Goal: Information Seeking & Learning: Check status

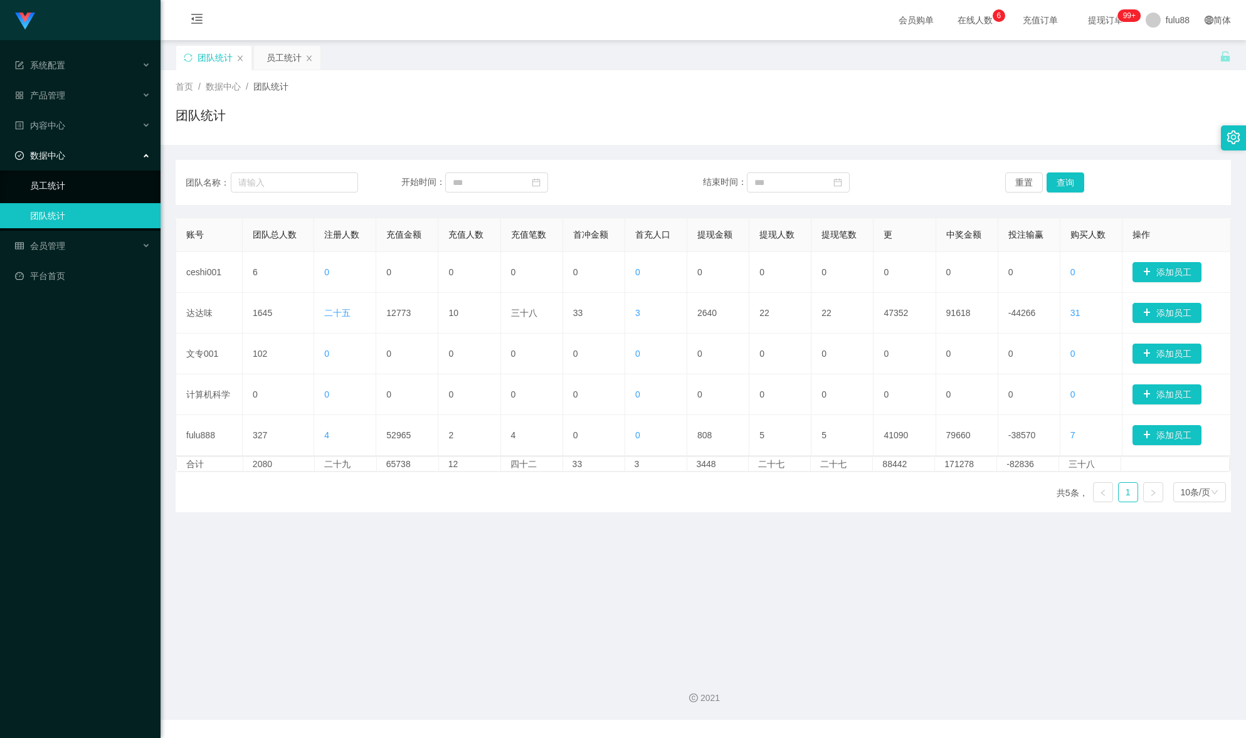
click at [55, 191] on link "员工统计" at bounding box center [90, 185] width 120 height 25
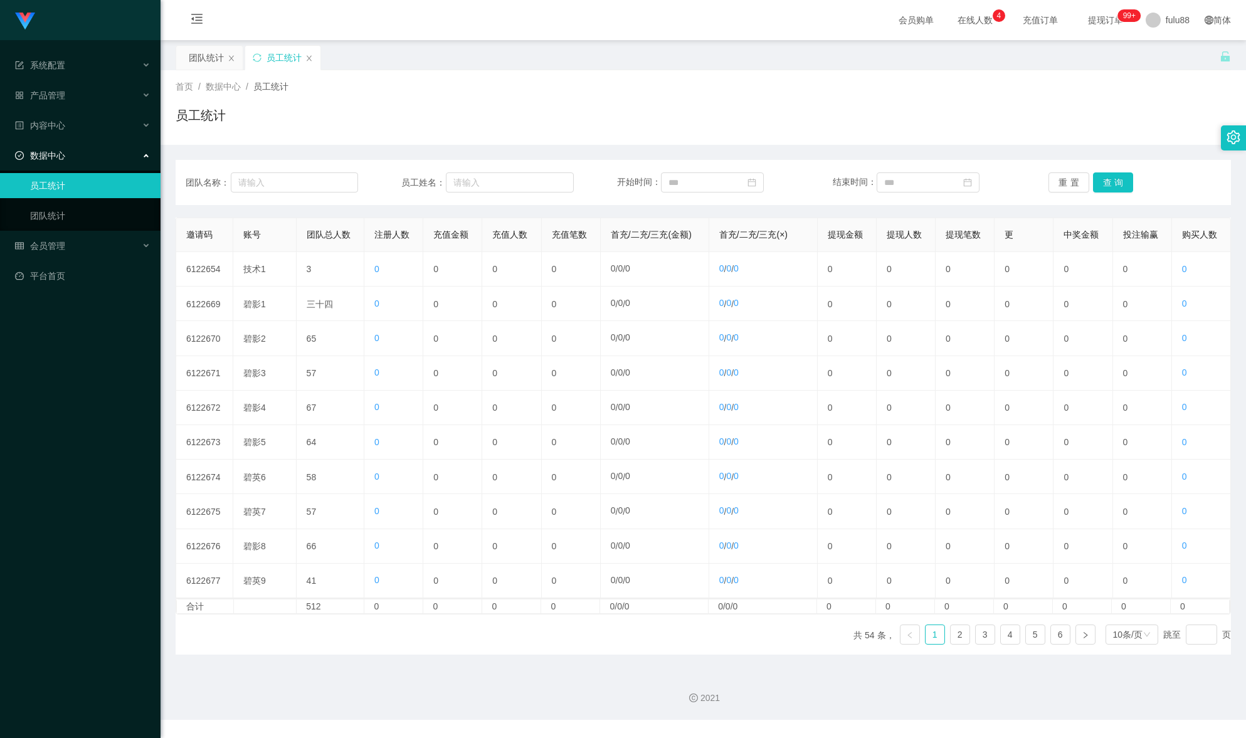
click at [650, 645] on div "邀请码 账号 团队总人数 注册人数 充值金额 充值人数 充值笔数 首充/二充/三充(金额) 首充/二充/三充(×) 提现金额 提现人数 提现笔数 更 中奖金额…" at bounding box center [704, 436] width 1056 height 437
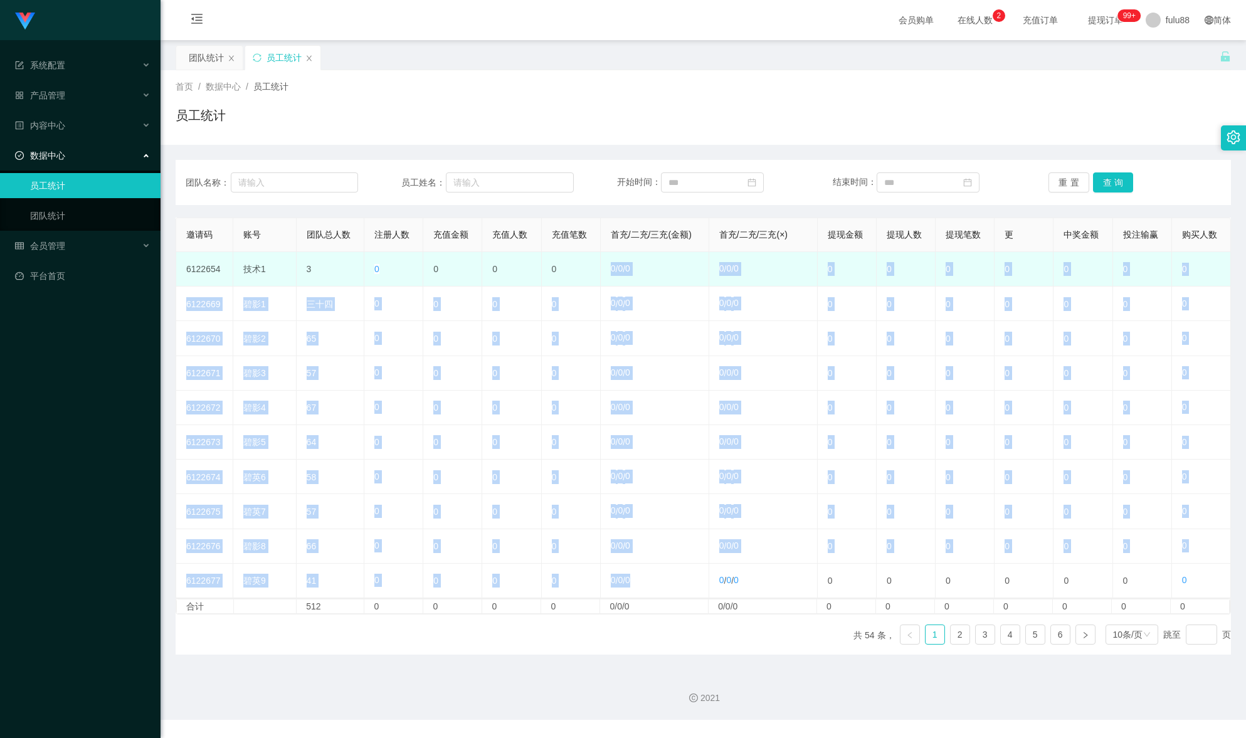
drag, startPoint x: 642, startPoint y: 594, endPoint x: 594, endPoint y: 256, distance: 341.4
click at [594, 256] on tbody "6122654 技术1 3 0 0 0 0 0 / 0 / 0 0 / 0 / 0 0 0 0 0 0 0 0 6122669 碧影1 三十四 0 0 0 0…" at bounding box center [703, 425] width 1055 height 346
click at [595, 262] on td "0" at bounding box center [571, 269] width 59 height 34
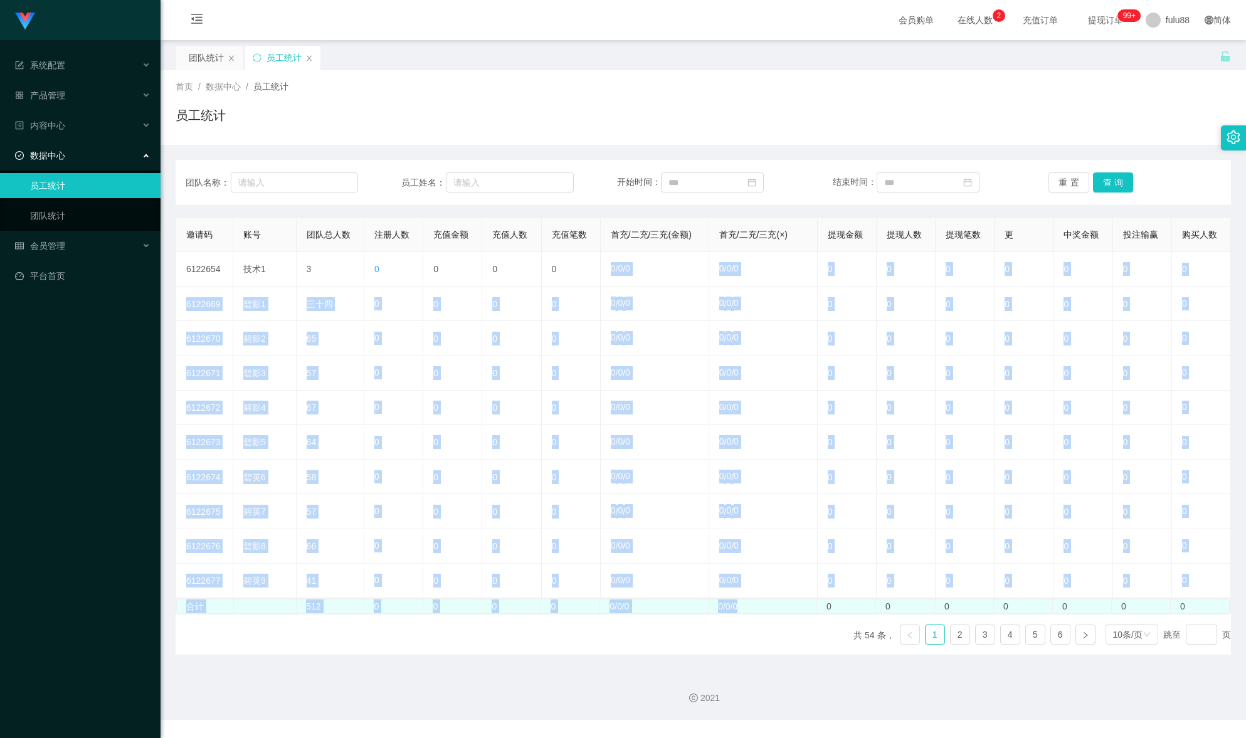
drag, startPoint x: 605, startPoint y: 269, endPoint x: 776, endPoint y: 624, distance: 394.1
click at [776, 615] on div "邀请码 账号 团队总人数 注册人数 充值金额 充值人数 充值笔数 首充/二充/三充(金额) 首充/二充/三充(×) 提现金额 提现人数 提现笔数 更 中奖金额…" at bounding box center [704, 416] width 1056 height 397
click at [770, 613] on td "0/0/0" at bounding box center [763, 607] width 109 height 14
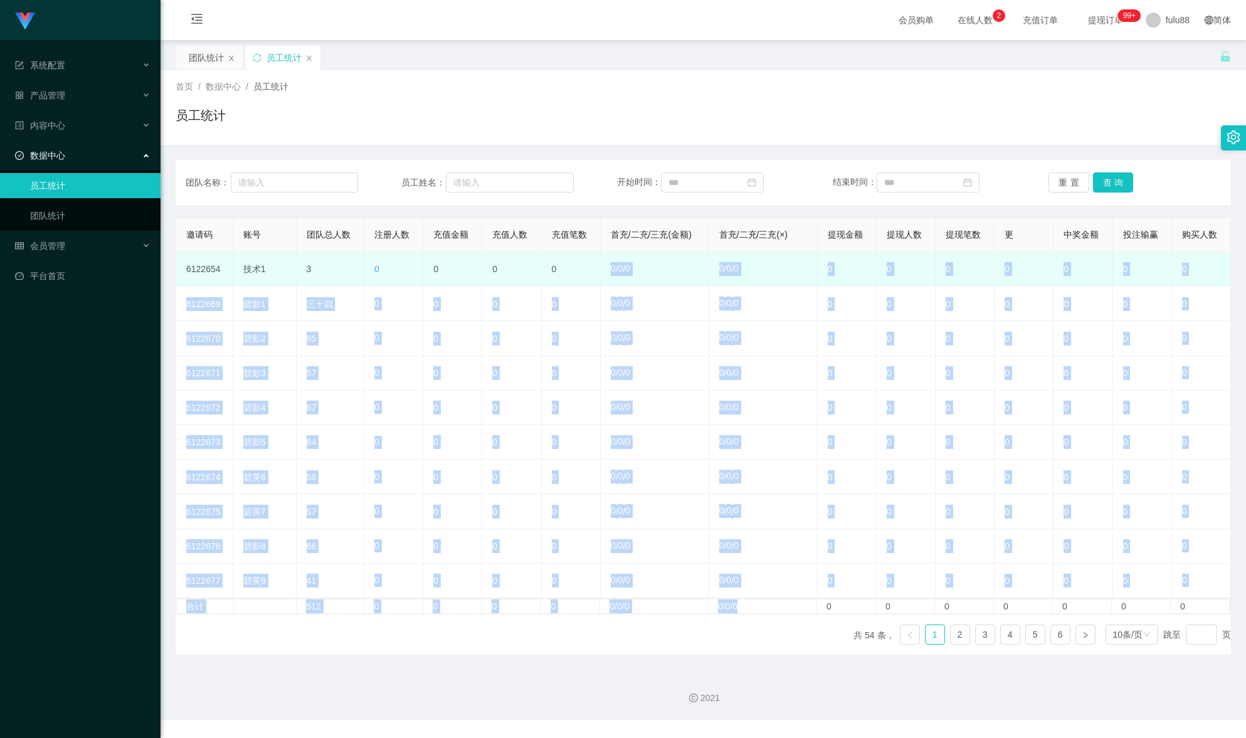
drag, startPoint x: 757, startPoint y: 620, endPoint x: 605, endPoint y: 262, distance: 389.0
click at [605, 262] on div "邀请码 账号 团队总人数 注册人数 充值金额 充值人数 充值笔数 首充/二充/三充(金额) 首充/二充/三充(×) 提现金额 提现人数 提现笔数 更 中奖金额…" at bounding box center [704, 416] width 1056 height 397
click at [605, 262] on td "0 / 0 / 0" at bounding box center [655, 269] width 109 height 34
